Goal: Information Seeking & Learning: Compare options

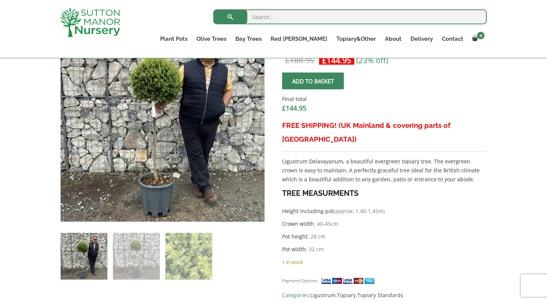
scroll to position [278, 0]
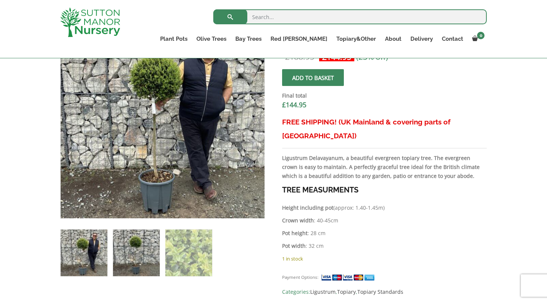
click at [146, 250] on img at bounding box center [136, 253] width 47 height 47
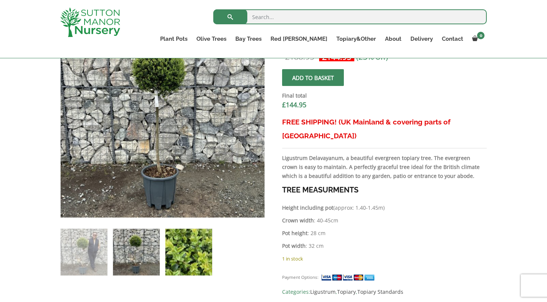
click at [186, 250] on img at bounding box center [188, 252] width 47 height 47
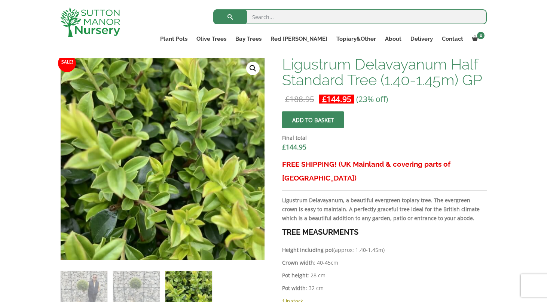
scroll to position [234, 0]
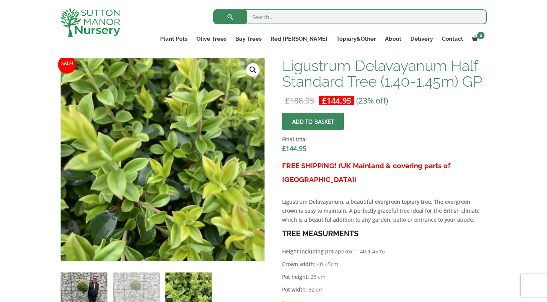
click at [79, 290] on img at bounding box center [84, 296] width 47 height 47
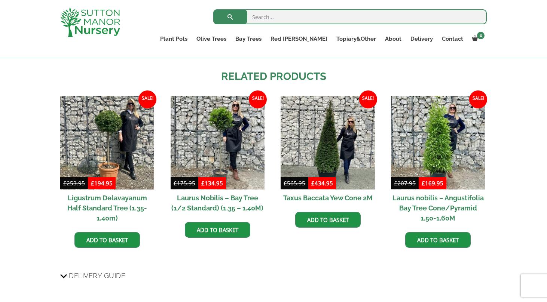
scroll to position [655, 0]
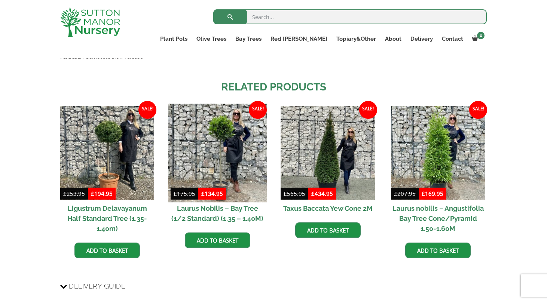
click at [238, 154] on img at bounding box center [217, 153] width 99 height 99
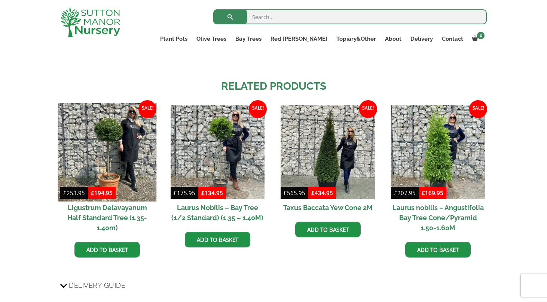
click at [123, 130] on img at bounding box center [107, 152] width 99 height 99
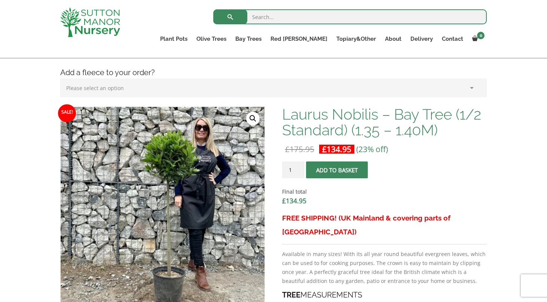
scroll to position [208, 0]
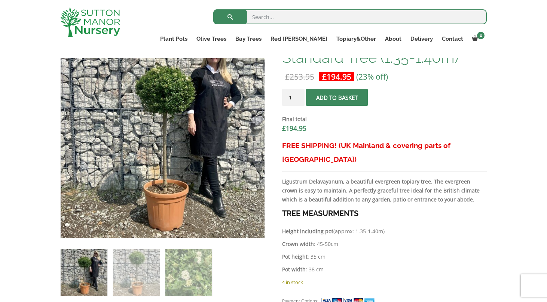
scroll to position [264, 0]
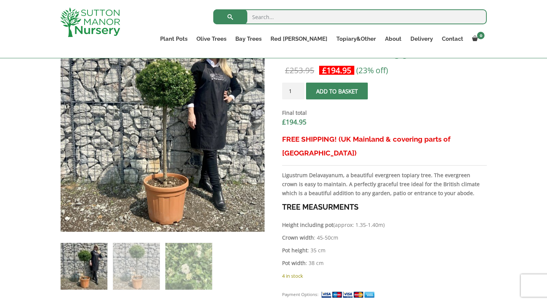
click at [85, 267] on img at bounding box center [84, 266] width 47 height 47
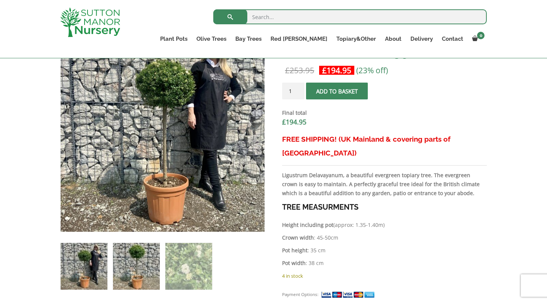
click at [139, 265] on img at bounding box center [136, 266] width 47 height 47
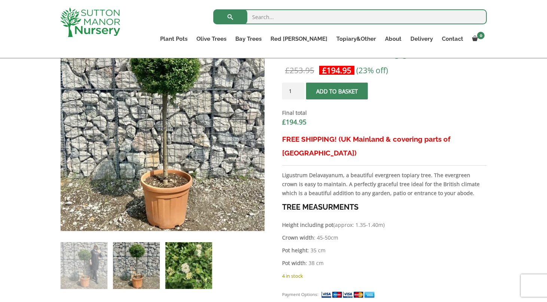
click at [184, 266] on img at bounding box center [188, 266] width 47 height 47
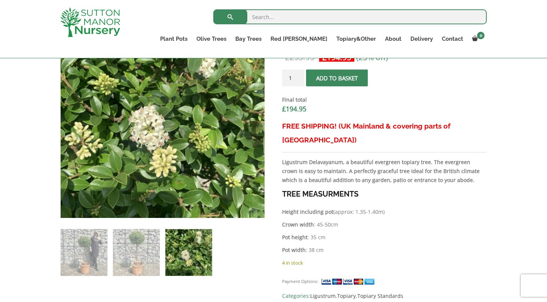
scroll to position [284, 0]
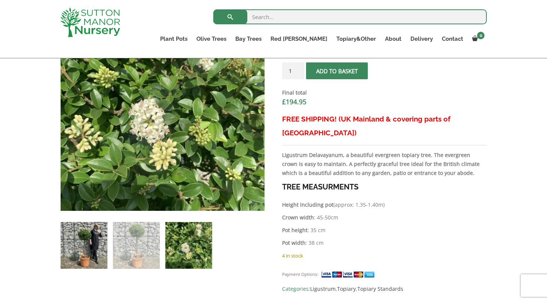
click at [101, 242] on img at bounding box center [84, 245] width 47 height 47
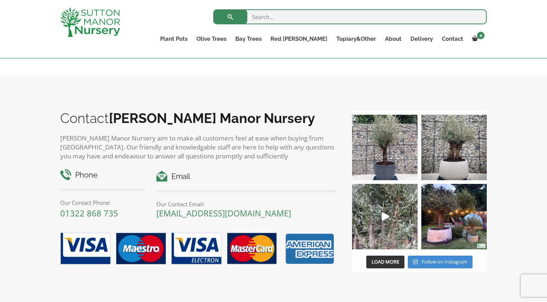
scroll to position [895, 0]
